Goal: Task Accomplishment & Management: Manage account settings

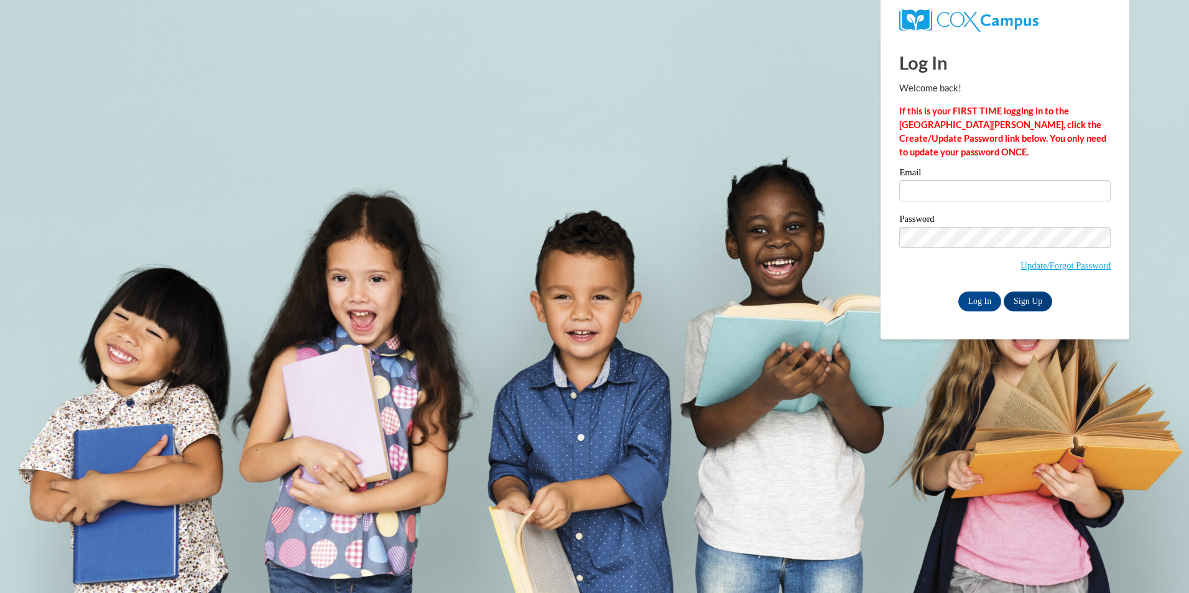
click at [939, 180] on label "Email" at bounding box center [1004, 174] width 211 height 12
click at [939, 180] on input "Email" at bounding box center [1004, 190] width 211 height 21
click at [939, 187] on input "Email" at bounding box center [1004, 190] width 211 height 21
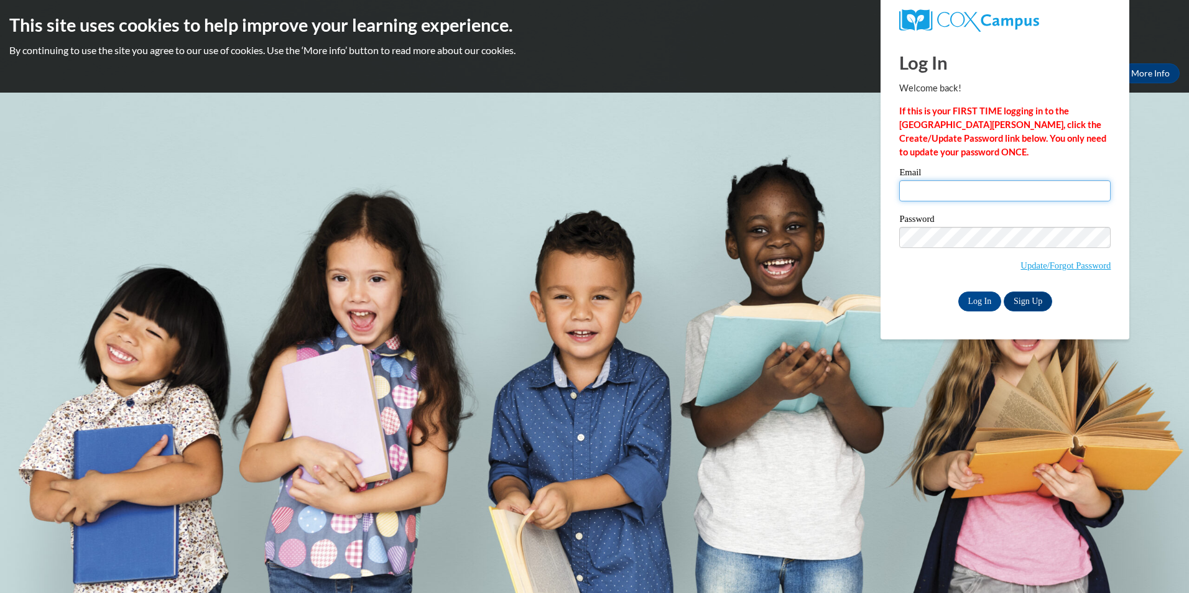
type input "cynthia@thinkingcap.com"
click at [976, 299] on input "Log In" at bounding box center [981, 302] width 44 height 20
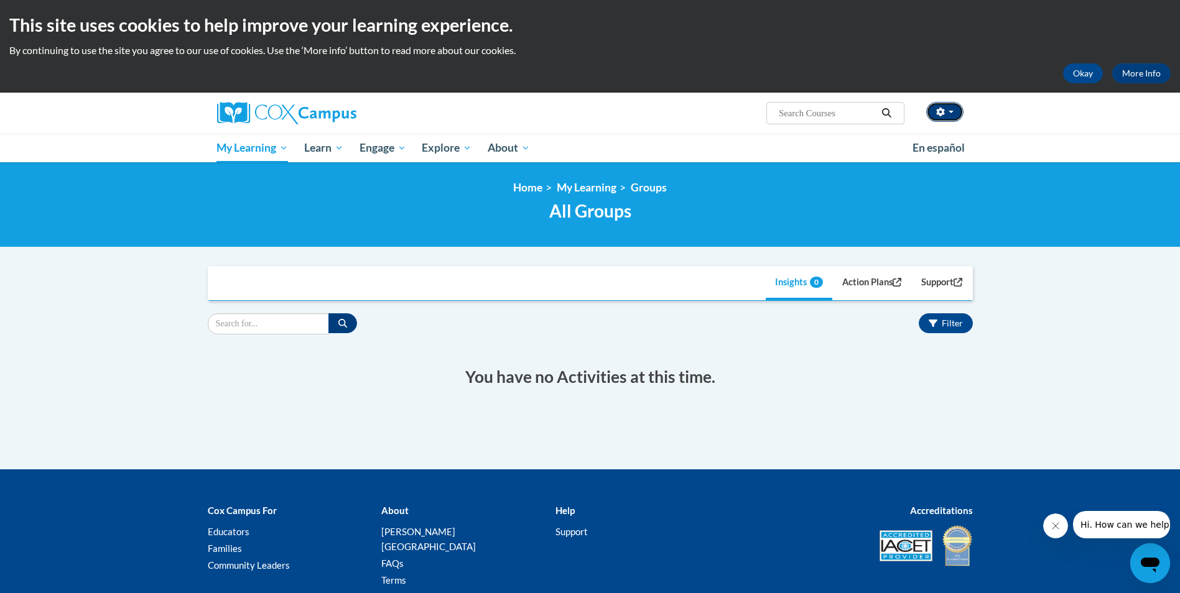
click at [957, 117] on button "button" at bounding box center [944, 112] width 37 height 20
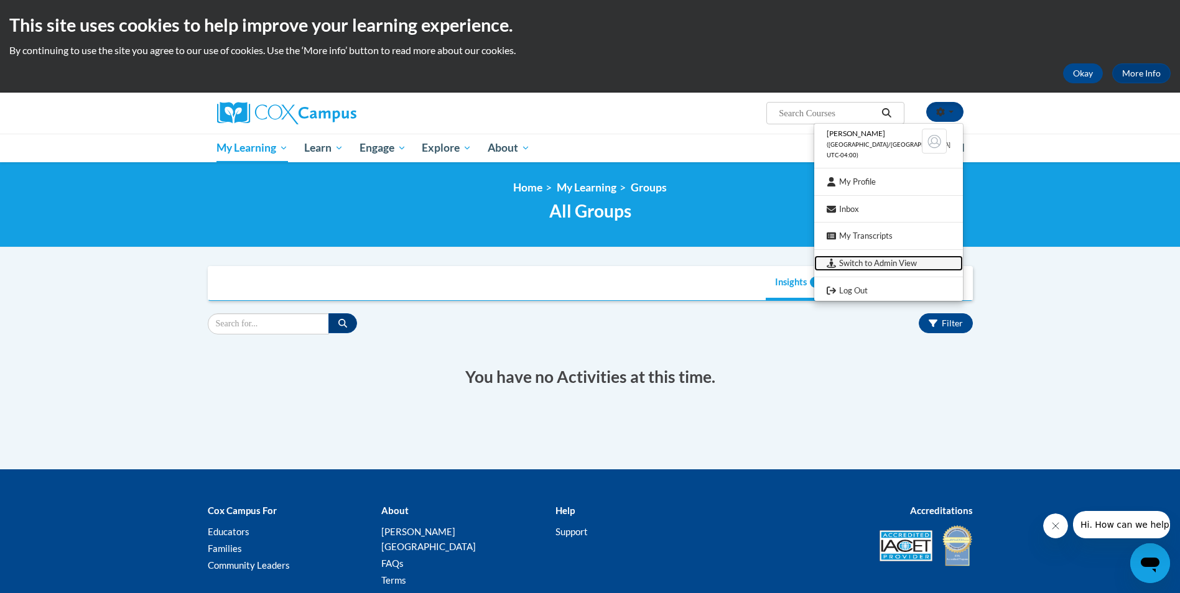
click at [928, 265] on link "Switch to Admin View" at bounding box center [888, 264] width 149 height 16
